Goal: Task Accomplishment & Management: Manage account settings

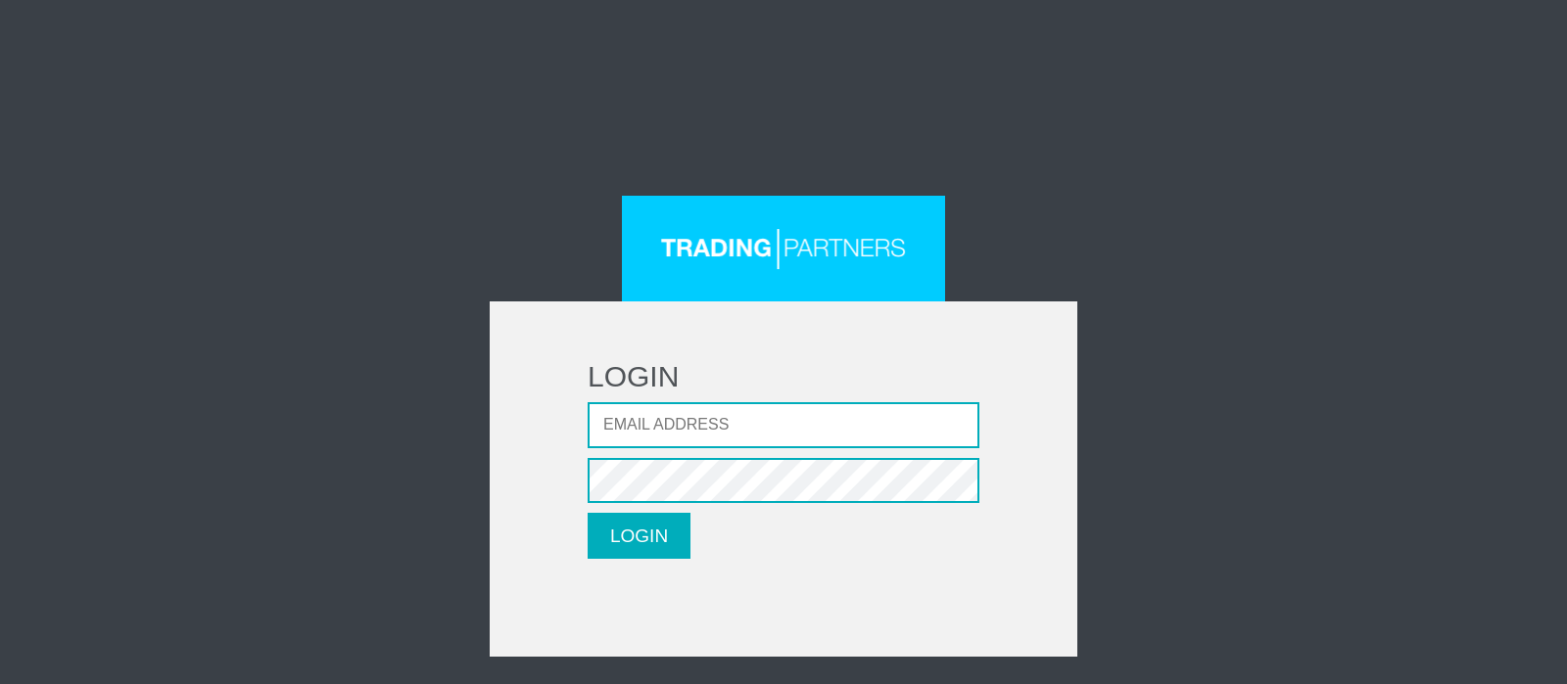
click at [1006, 258] on div "LOGIN Email address Password LOGIN Please wait..." at bounding box center [784, 426] width 1146 height 461
click at [690, 431] on input "Email address" at bounding box center [784, 425] width 392 height 46
type input "bradleywheeler77@gmail.com"
click at [588, 513] on button "LOGIN" at bounding box center [639, 536] width 103 height 46
click at [734, 428] on input "Email address" at bounding box center [784, 425] width 392 height 46
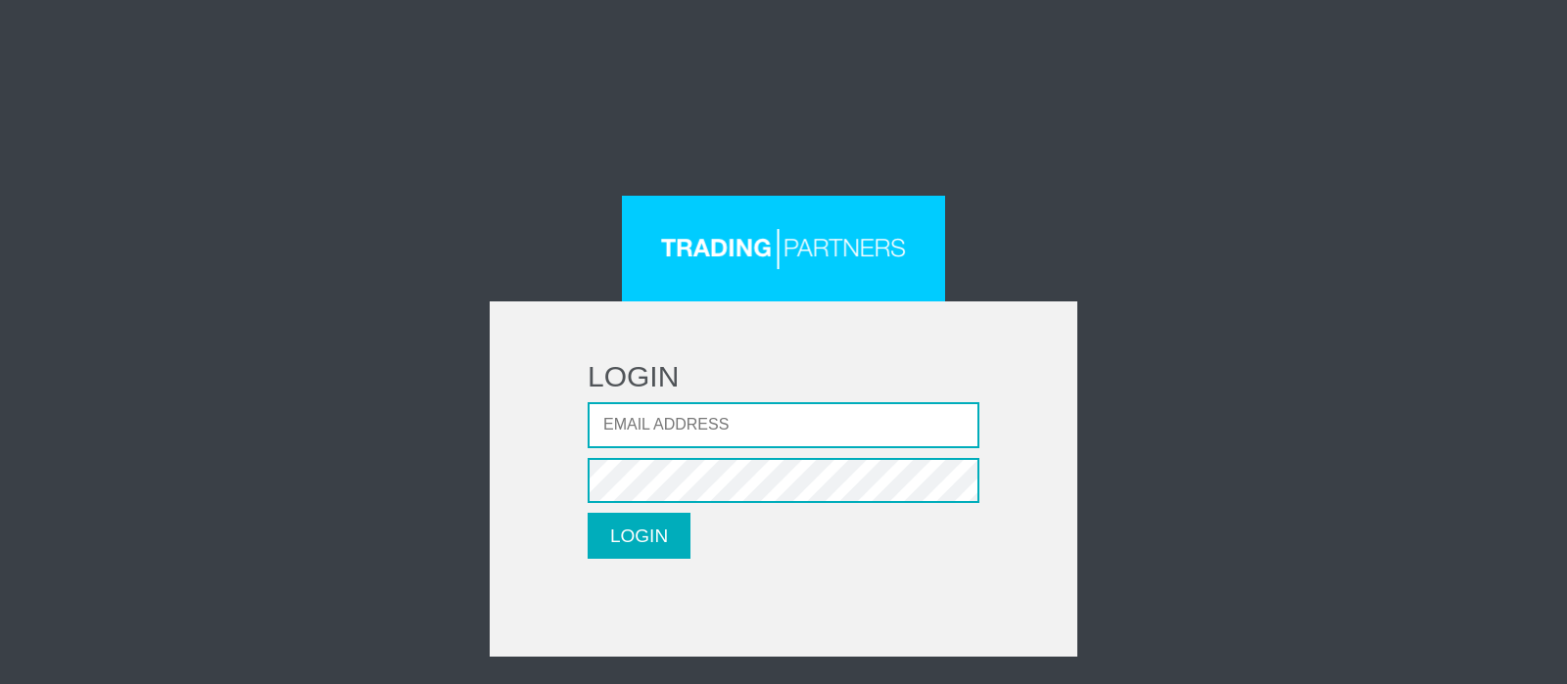
type input "[EMAIL_ADDRESS][DOMAIN_NAME]"
click at [658, 536] on button "LOGIN" at bounding box center [639, 536] width 103 height 46
click at [661, 433] on input "Email address" at bounding box center [784, 425] width 392 height 46
type input "bradleywheeler77@gmail.com"
click at [675, 415] on input "Email address" at bounding box center [784, 425] width 392 height 46
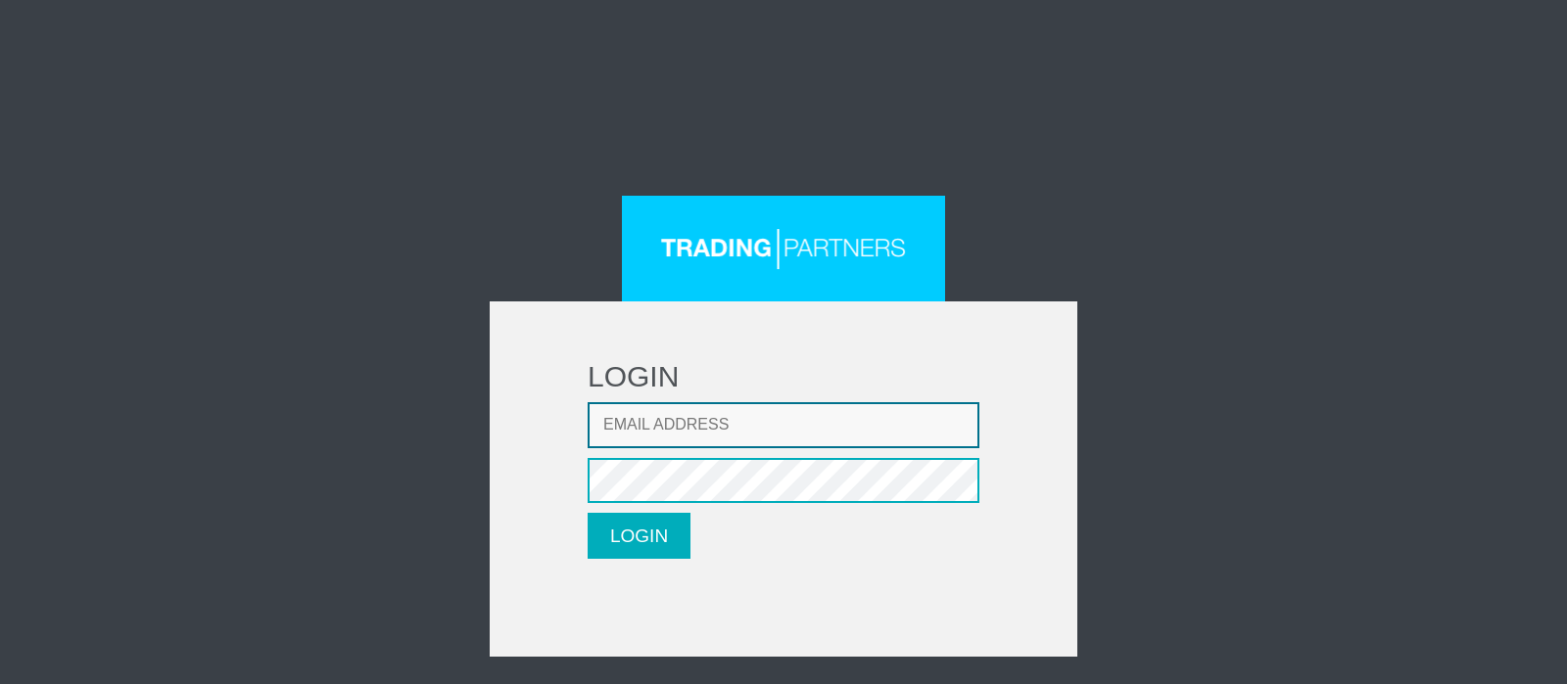
type input "[EMAIL_ADDRESS][DOMAIN_NAME]"
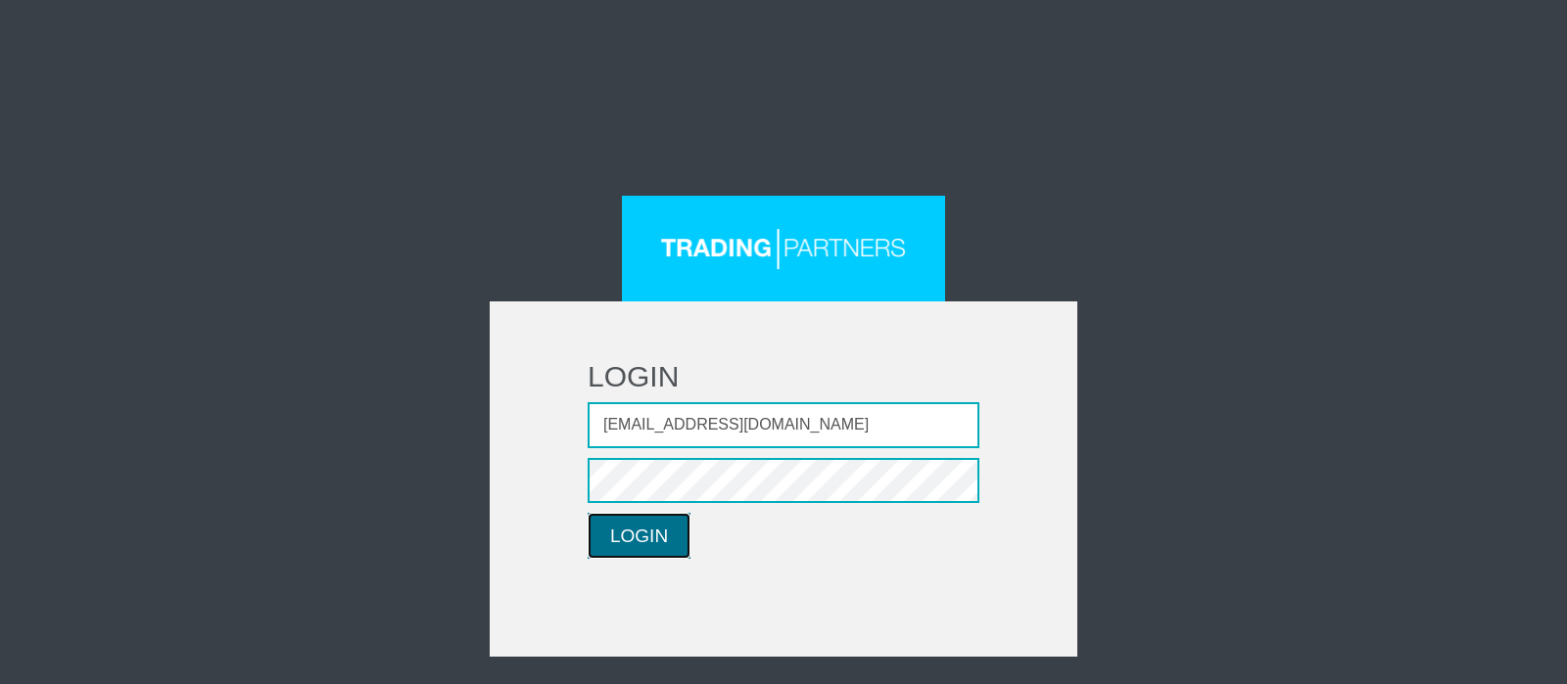
click at [676, 536] on button "LOGIN" at bounding box center [639, 536] width 103 height 46
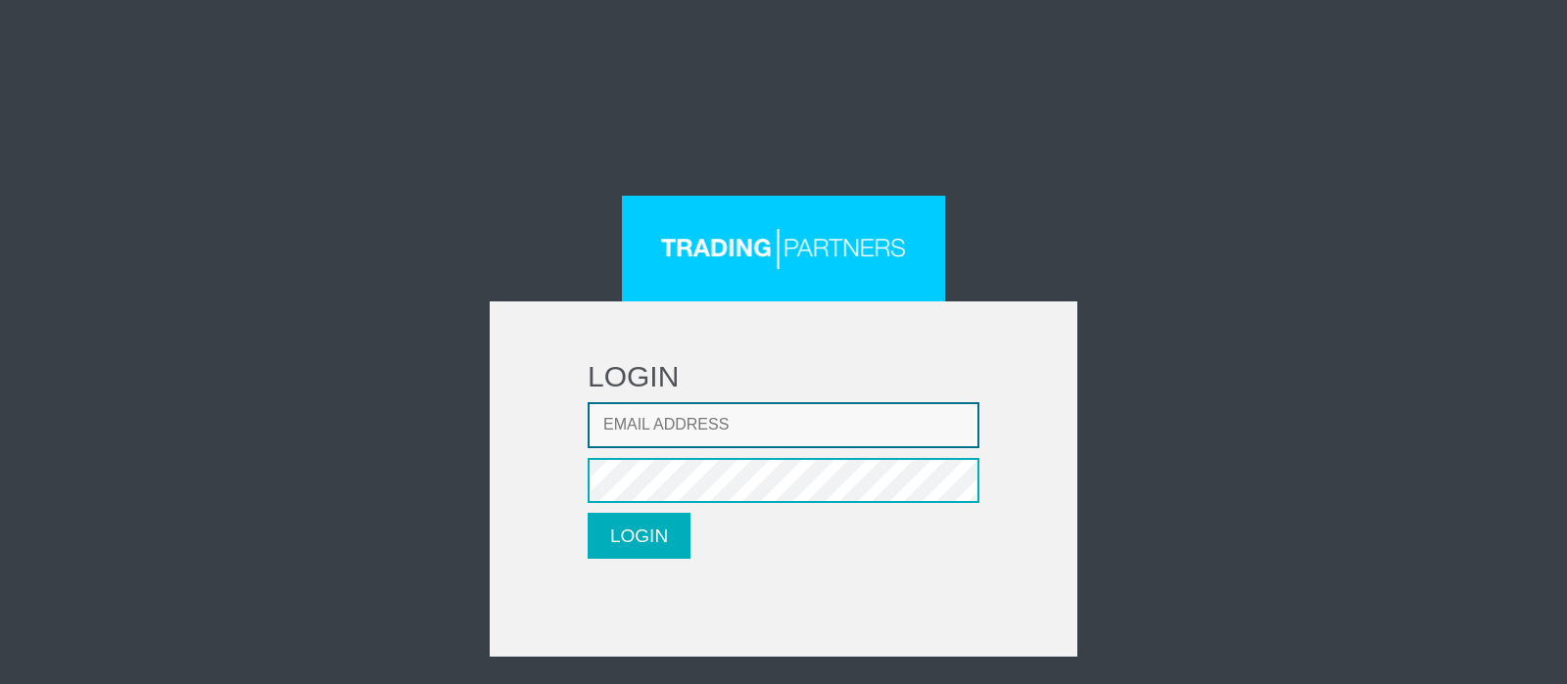
click at [761, 423] on input "Email address" at bounding box center [784, 425] width 392 height 46
type input "[EMAIL_ADDRESS][DOMAIN_NAME]"
click at [844, 423] on input "[EMAIL_ADDRESS][DOMAIN_NAME]" at bounding box center [784, 425] width 392 height 46
click at [588, 513] on button "LOGIN" at bounding box center [639, 536] width 103 height 46
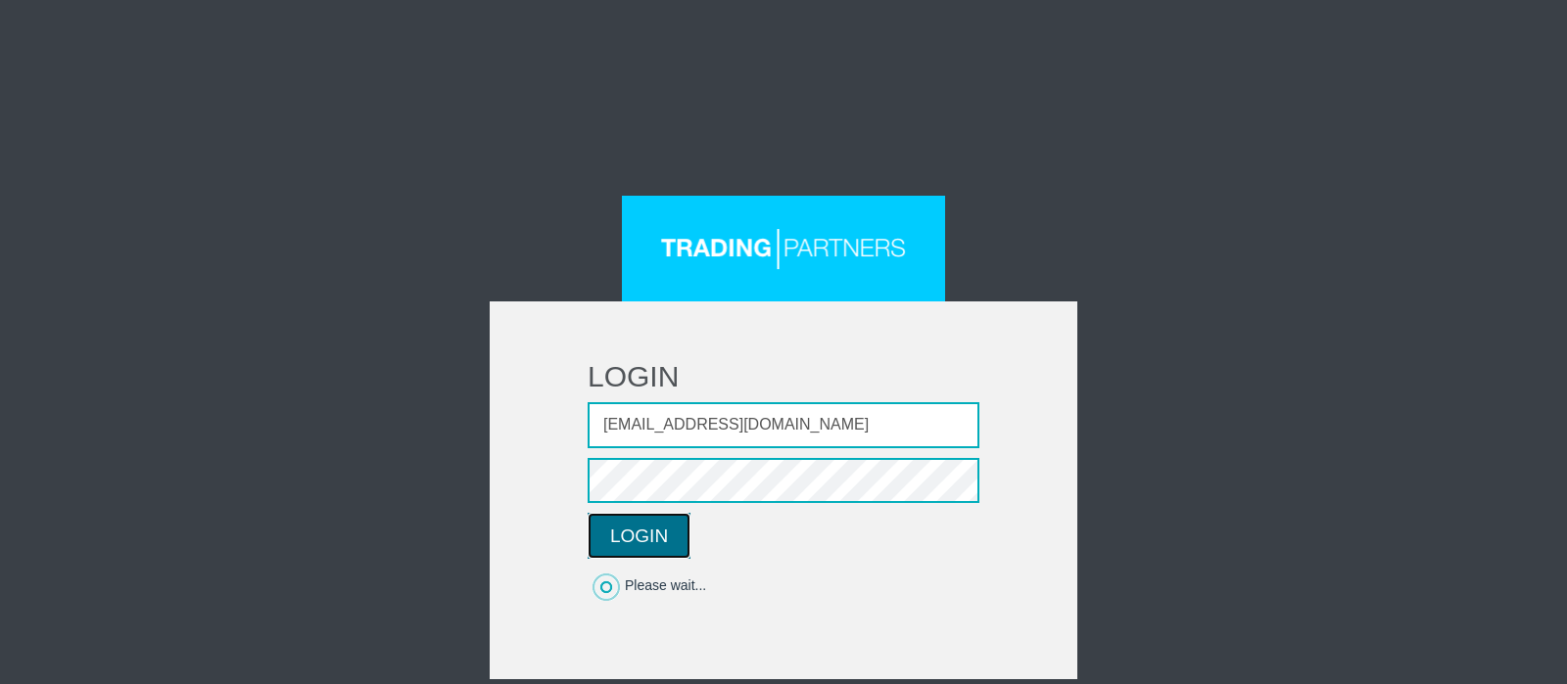
click at [666, 547] on button "LOGIN" at bounding box center [639, 536] width 103 height 46
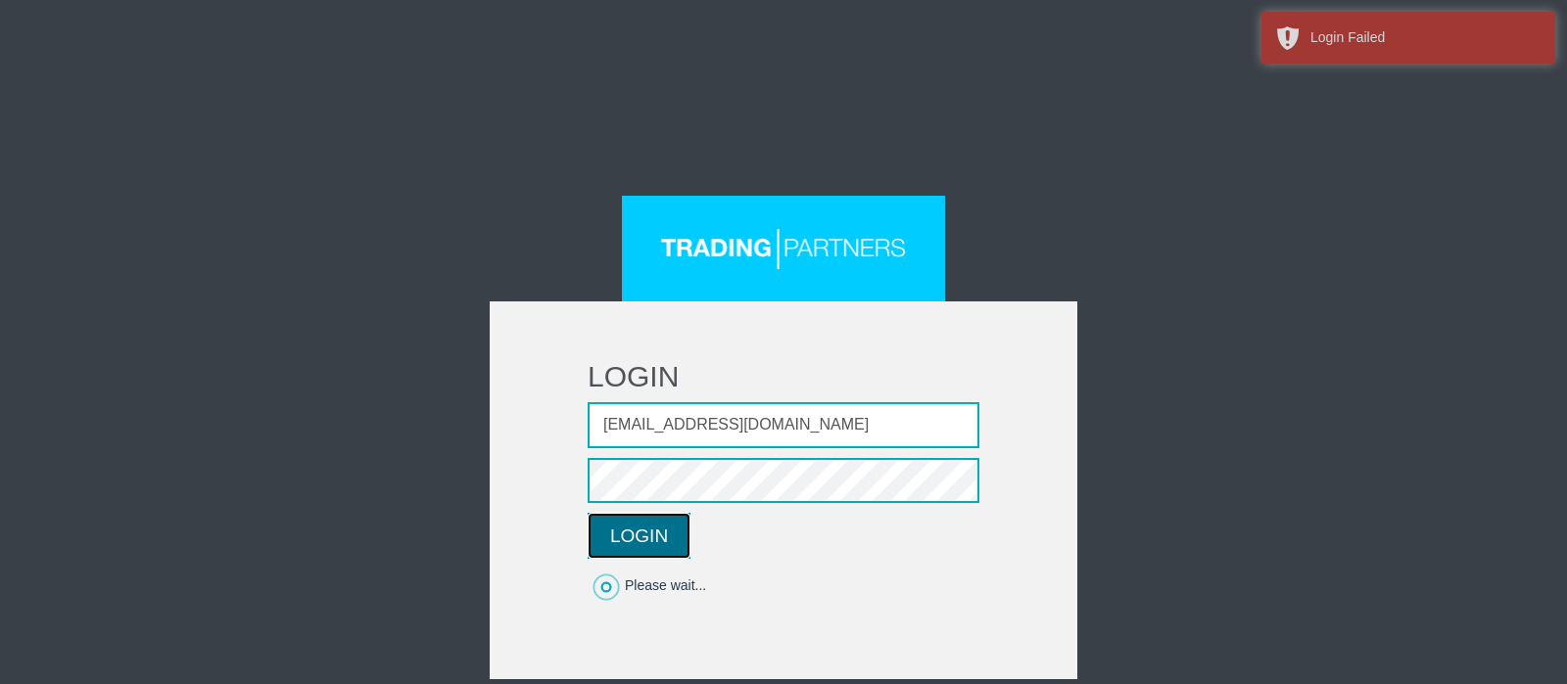
click at [670, 536] on button "LOGIN" at bounding box center [639, 536] width 103 height 46
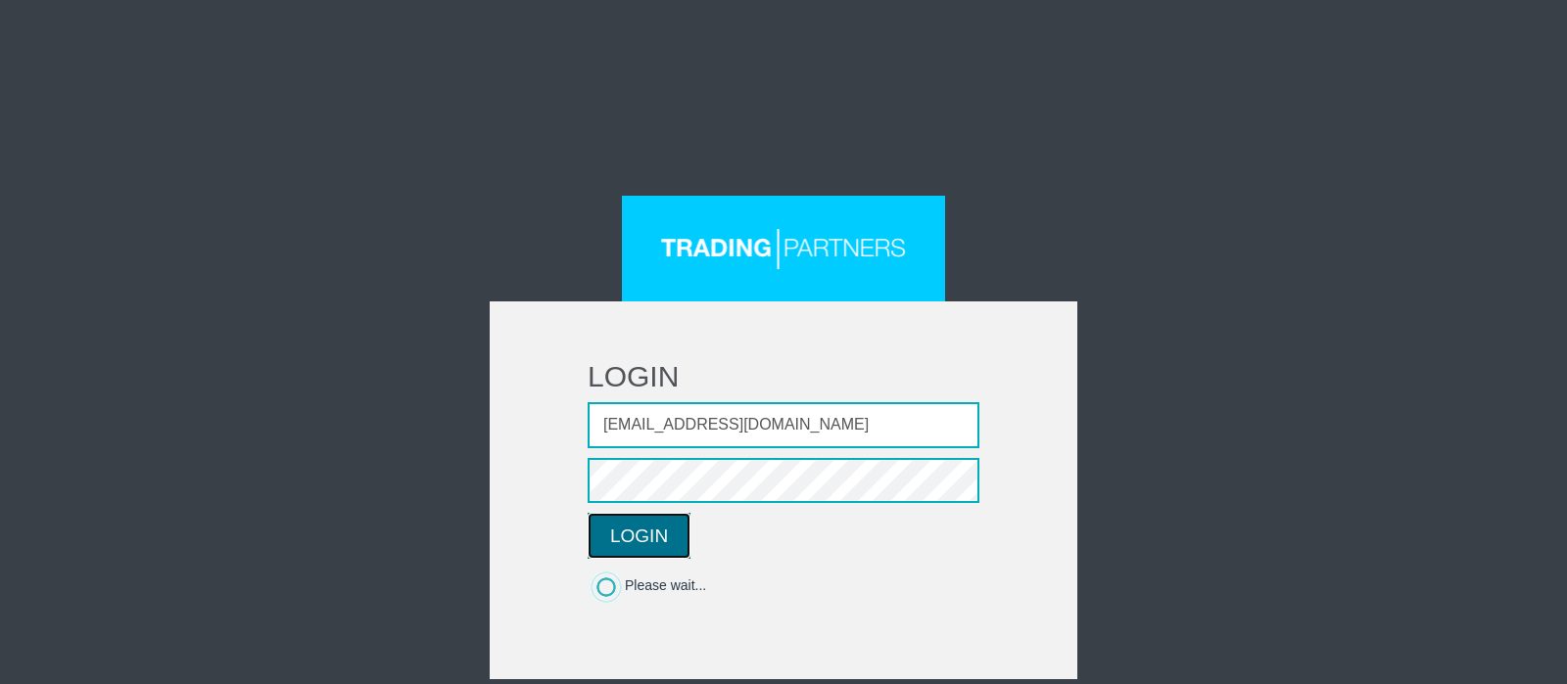
click at [639, 541] on button "LOGIN" at bounding box center [639, 536] width 103 height 46
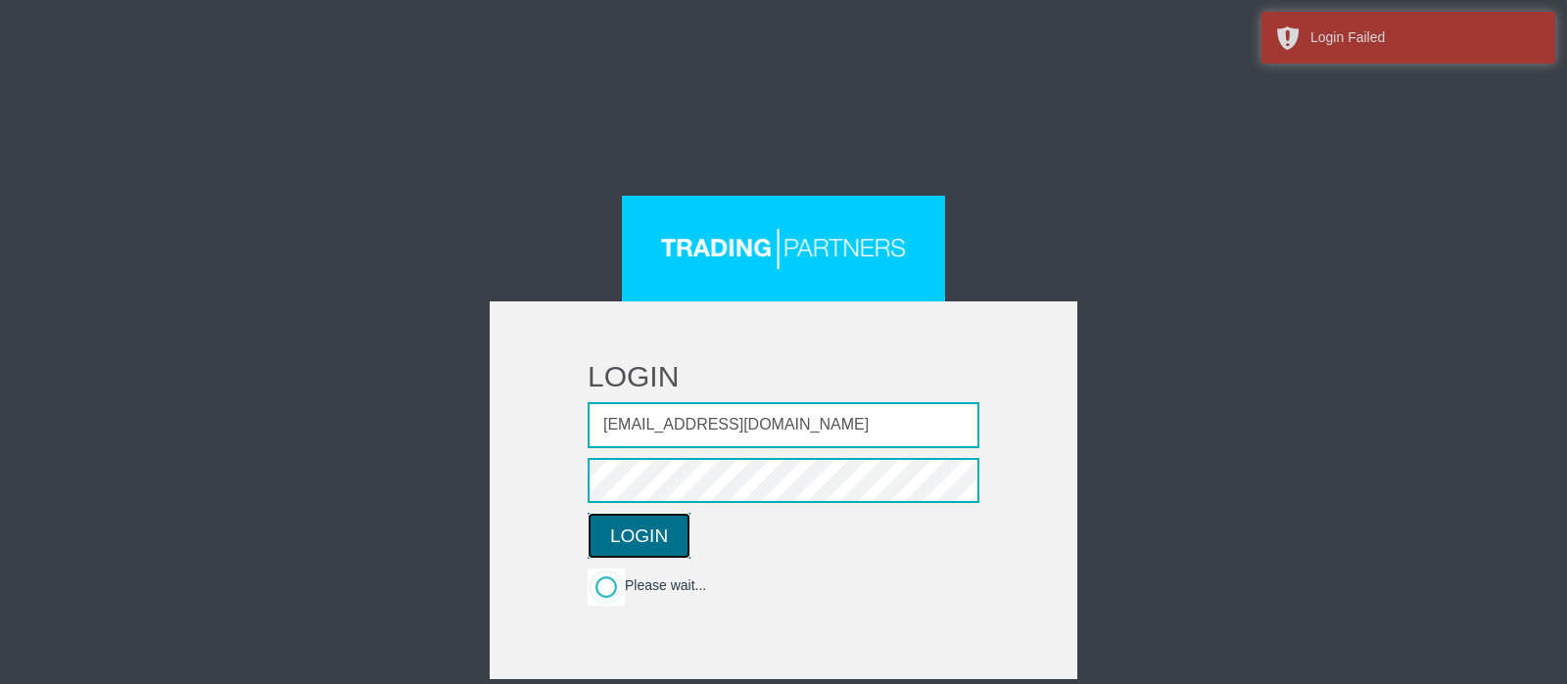
click at [631, 541] on button "LOGIN" at bounding box center [639, 536] width 103 height 46
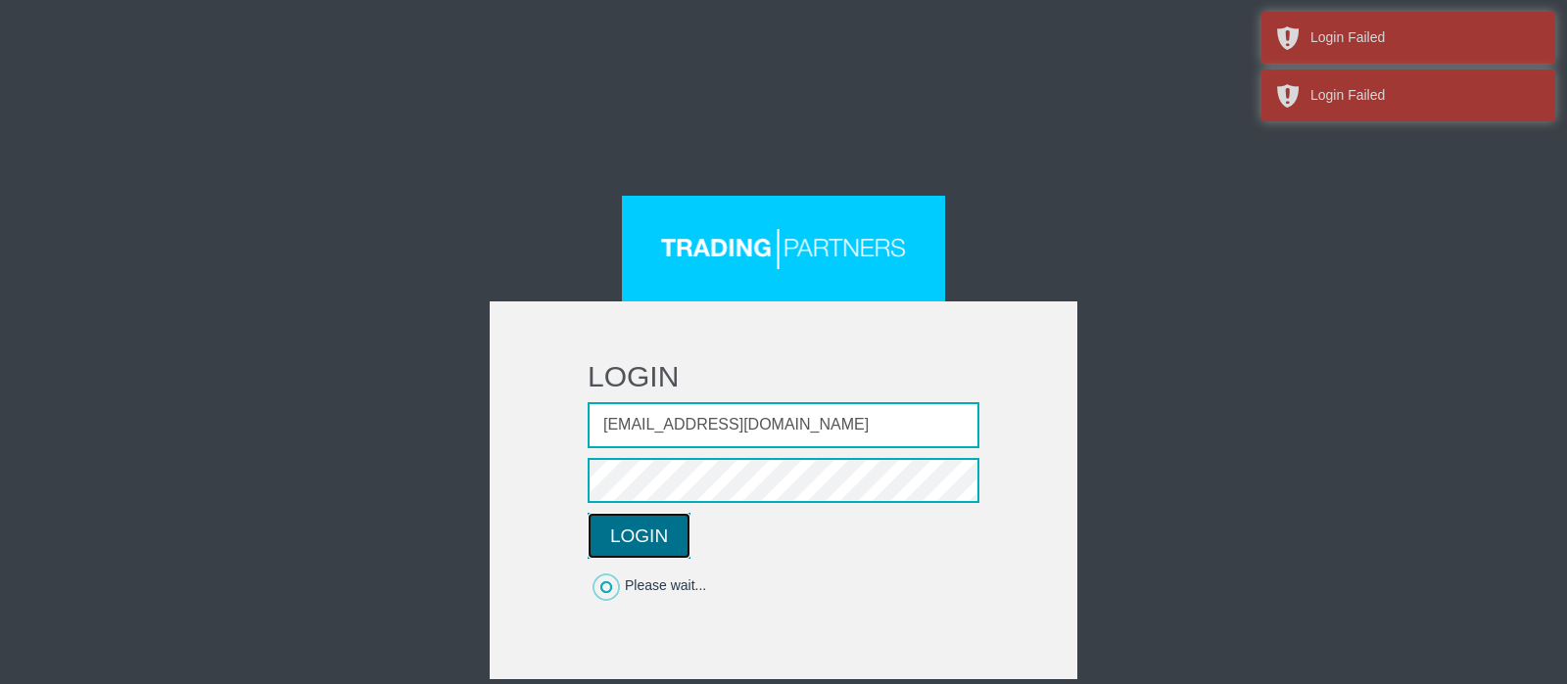
click at [631, 541] on button "LOGIN" at bounding box center [639, 536] width 103 height 46
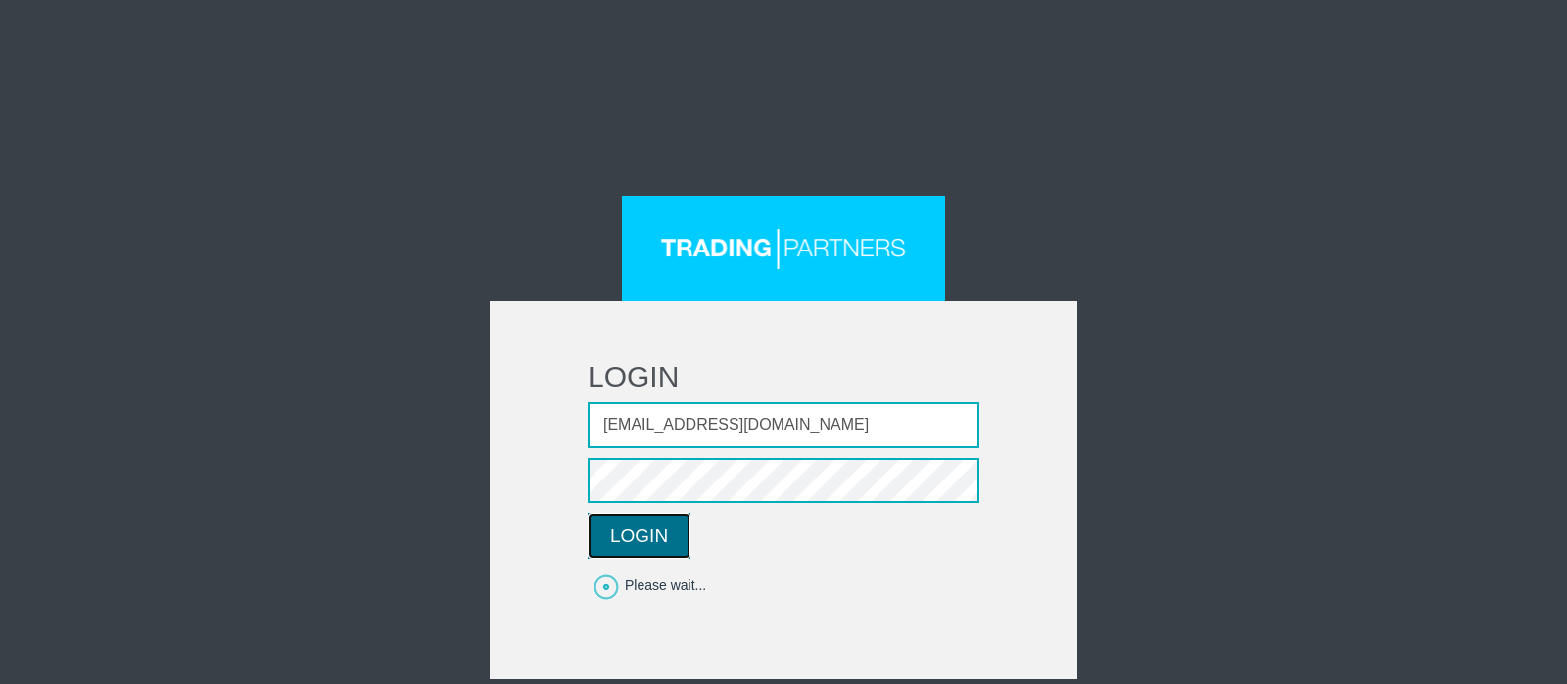
click at [674, 531] on button "LOGIN" at bounding box center [639, 536] width 103 height 46
click at [588, 513] on button "LOGIN" at bounding box center [639, 536] width 103 height 46
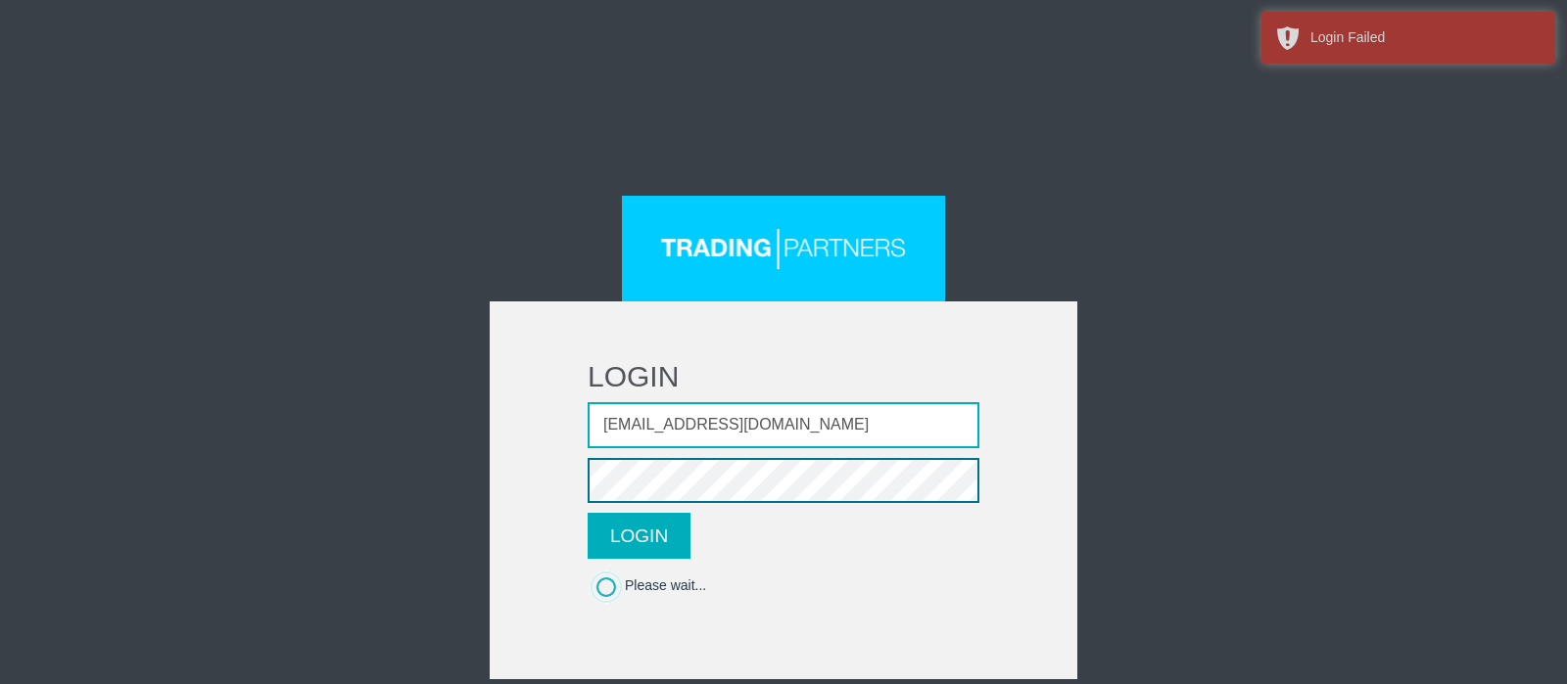
click at [588, 513] on button "LOGIN" at bounding box center [639, 536] width 103 height 46
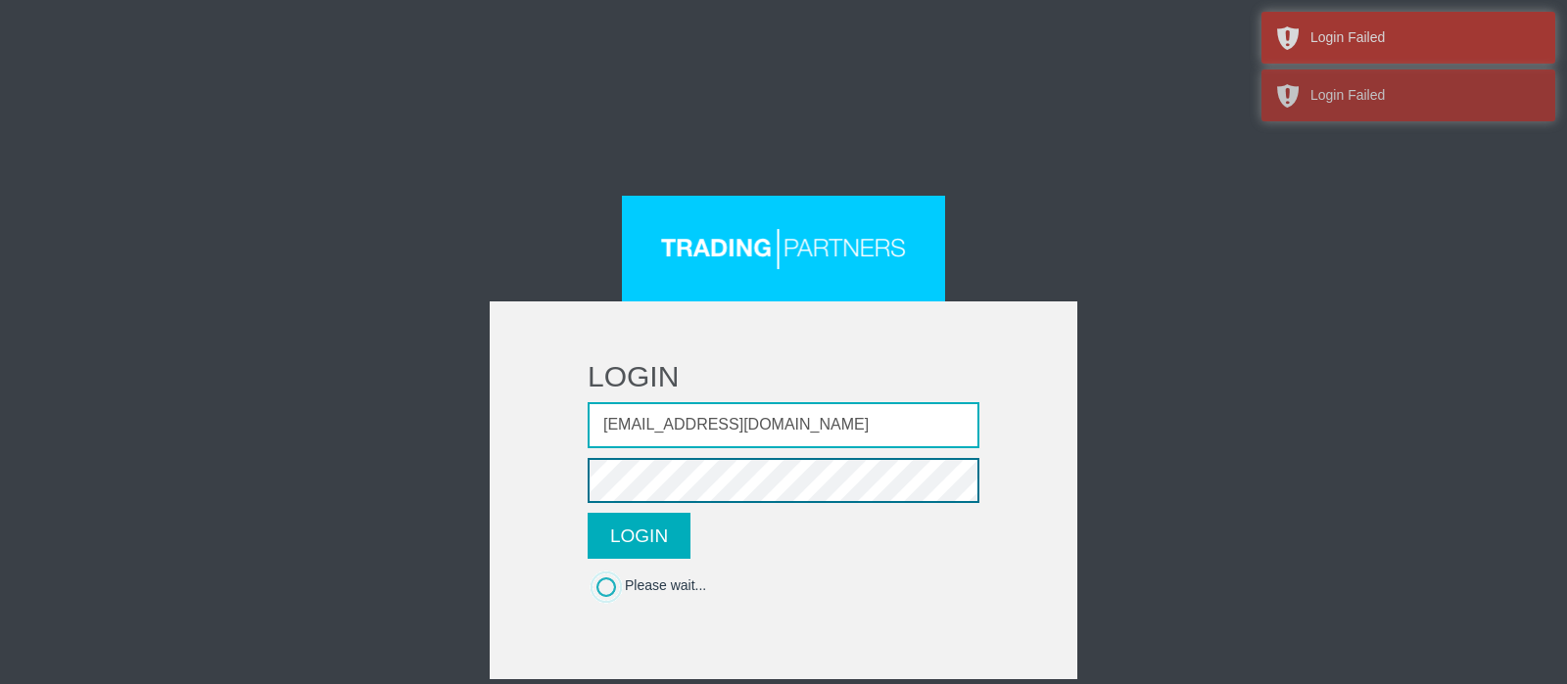
click at [588, 513] on button "LOGIN" at bounding box center [639, 536] width 103 height 46
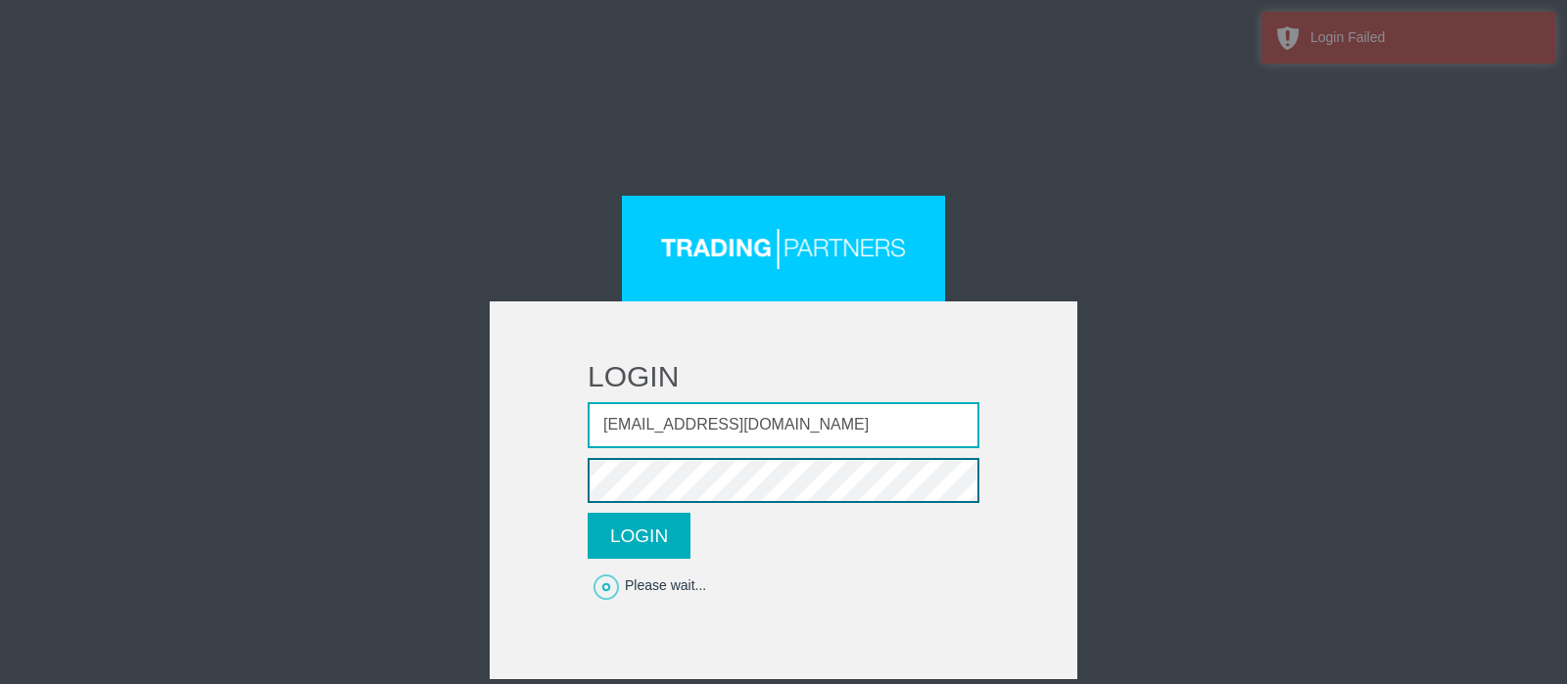
click at [588, 513] on button "LOGIN" at bounding box center [639, 536] width 103 height 46
